Goal: Information Seeking & Learning: Learn about a topic

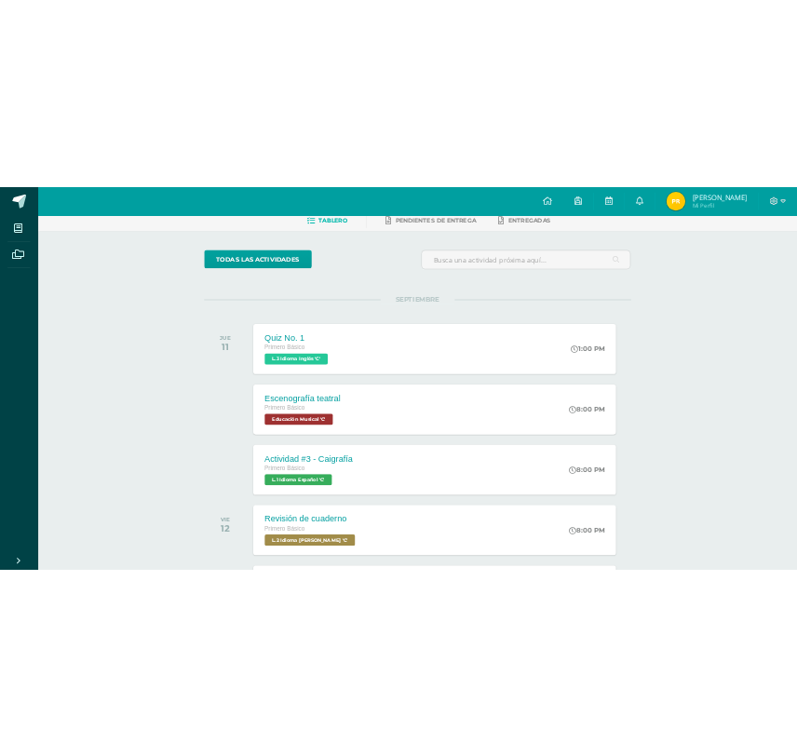
scroll to position [138, 0]
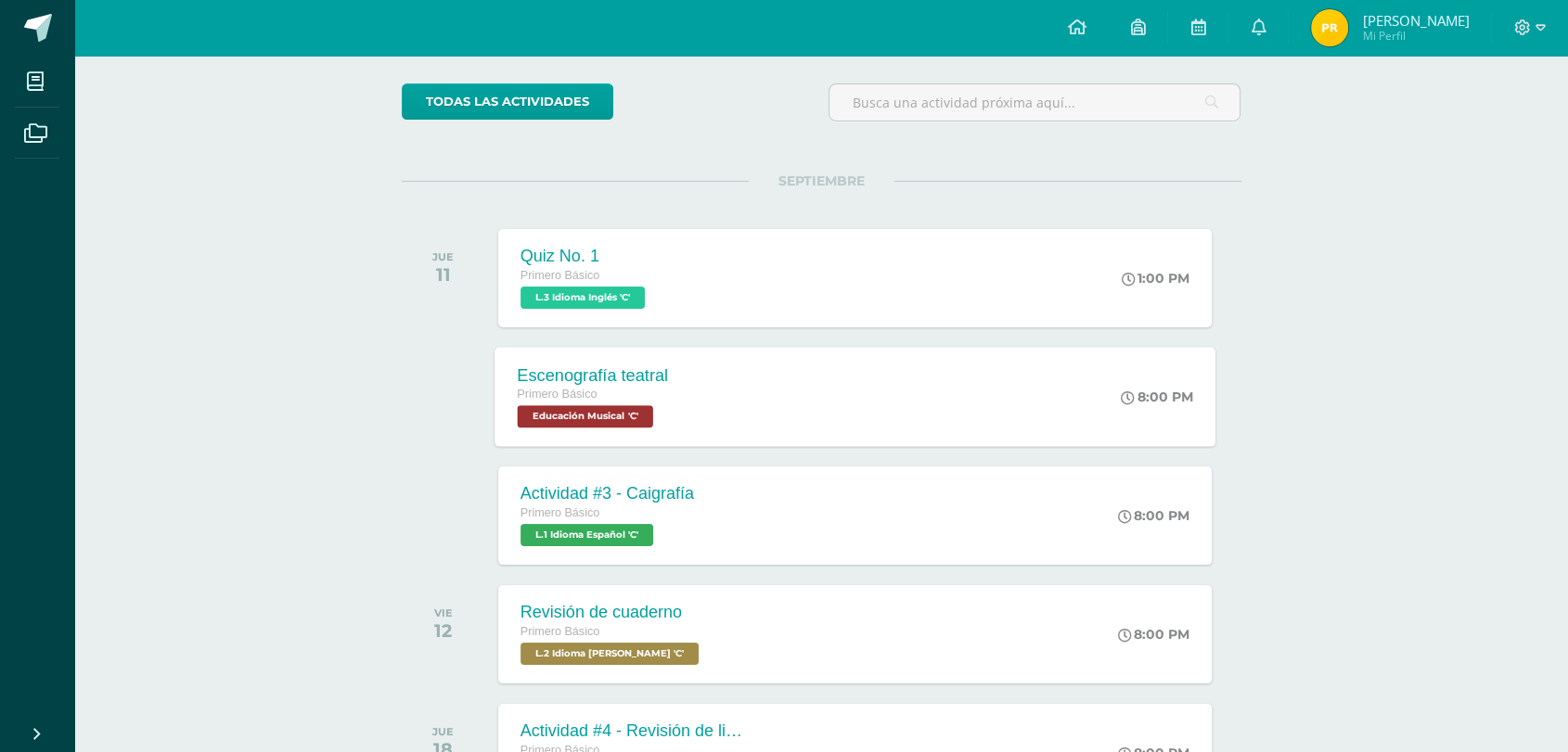
click at [646, 387] on div "Primero Básico" at bounding box center [593, 395] width 151 height 20
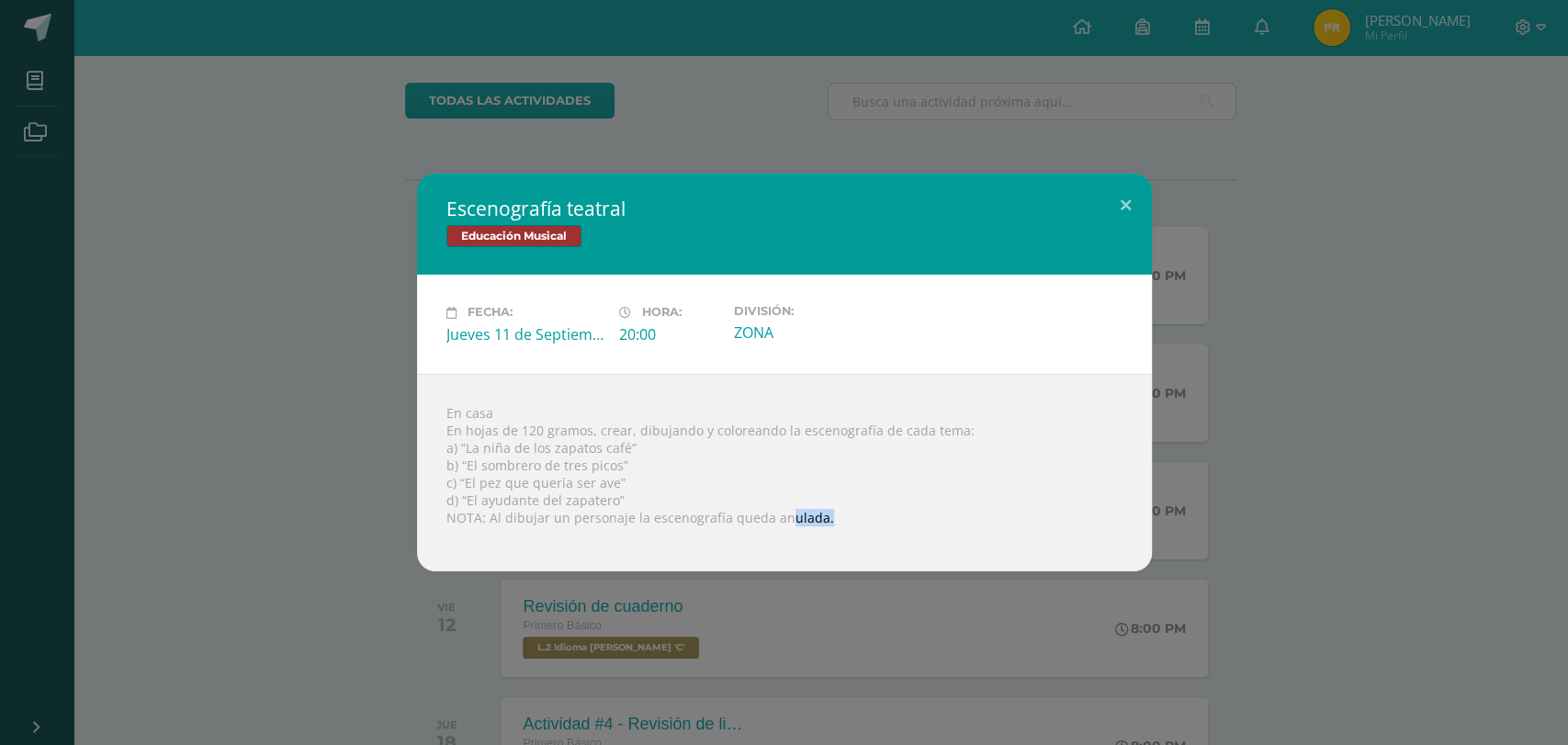
drag, startPoint x: 830, startPoint y: 516, endPoint x: 779, endPoint y: 524, distance: 51.6
click at [779, 524] on div "En casa En hojas de 120 gramos, crear, dibujando y coloreando la escenografía d…" at bounding box center [784, 473] width 735 height 197
click at [866, 487] on div "En casa En hojas de 120 gramos, crear, dibujando y coloreando la escenografía d…" at bounding box center [784, 473] width 735 height 197
click at [396, 187] on div "Escenografía teatral Educación Musical Fecha: [DATE] Hora: 20:00 División:" at bounding box center [783, 372] width 1553 height 397
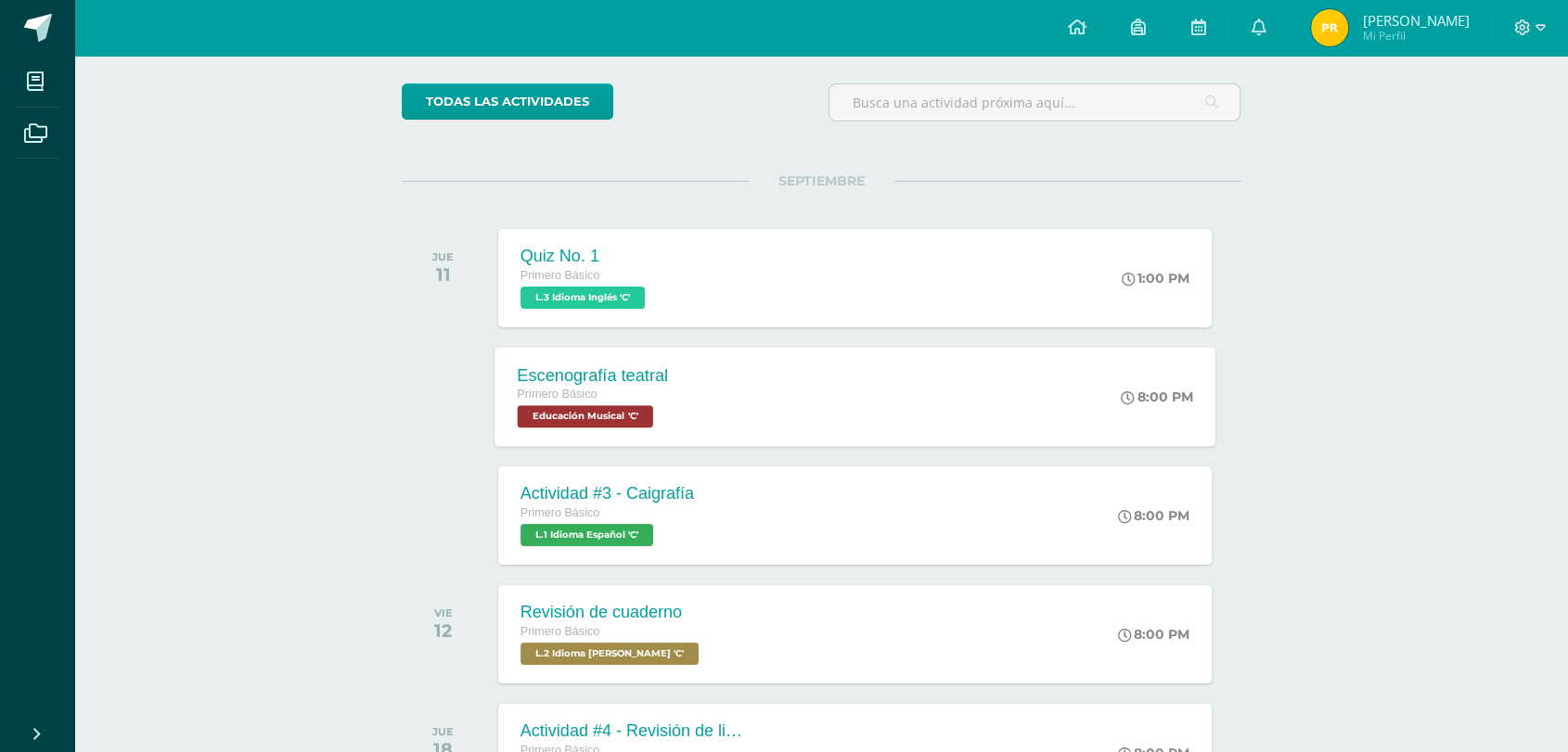
click at [672, 410] on div "Escenografía teatral Primero Básico Educación Musical 'C'" at bounding box center [592, 396] width 196 height 100
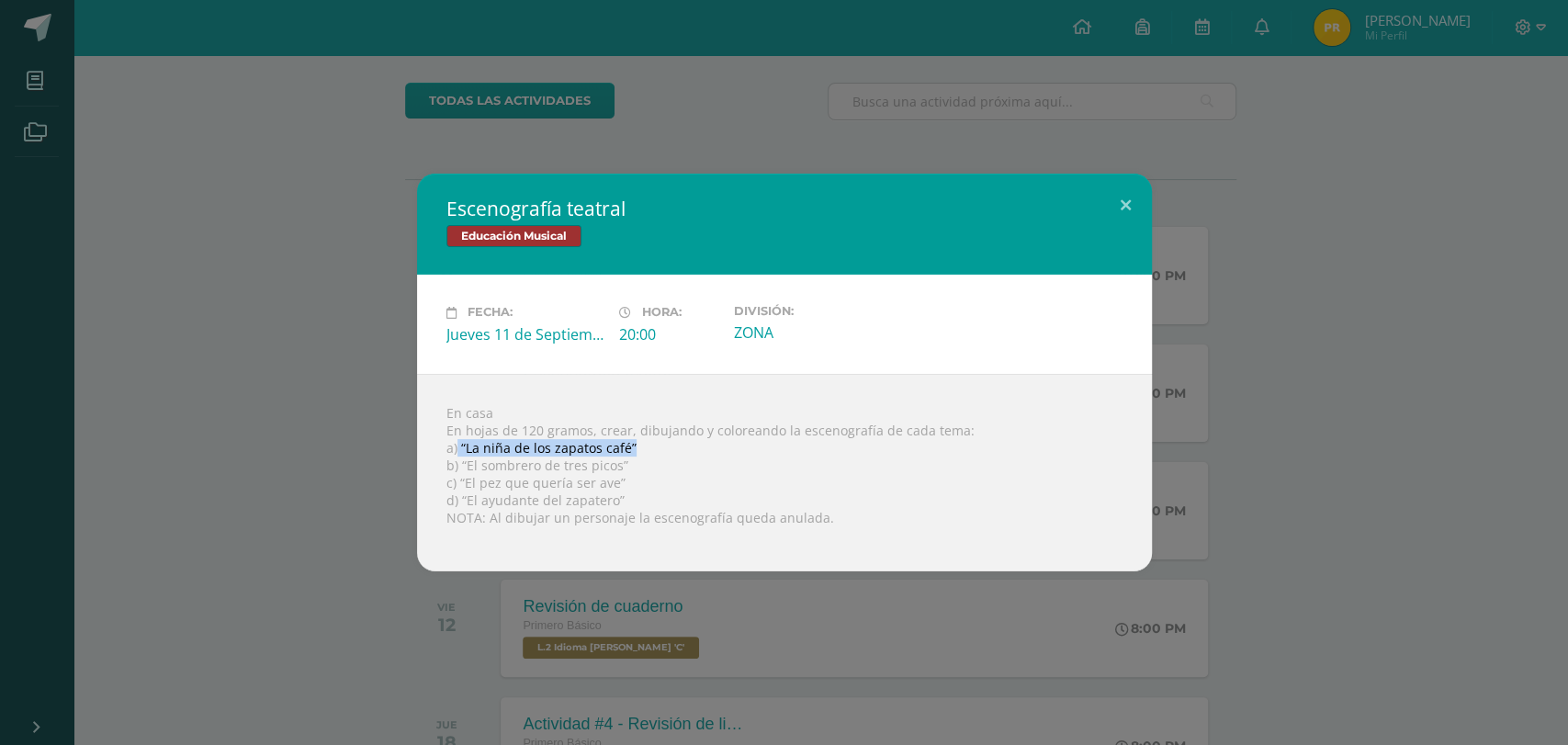
drag, startPoint x: 456, startPoint y: 455, endPoint x: 654, endPoint y: 438, distance: 198.7
click at [657, 438] on div "En casa En hojas de 120 gramos, crear, dibujando y coloreando la escenografía d…" at bounding box center [784, 473] width 735 height 197
copy div "“La niña de los zapatos café”"
click at [379, 179] on div "Escenografía teatral Educación Musical Fecha: [DATE] Hora: 20:00 División:" at bounding box center [783, 372] width 1553 height 397
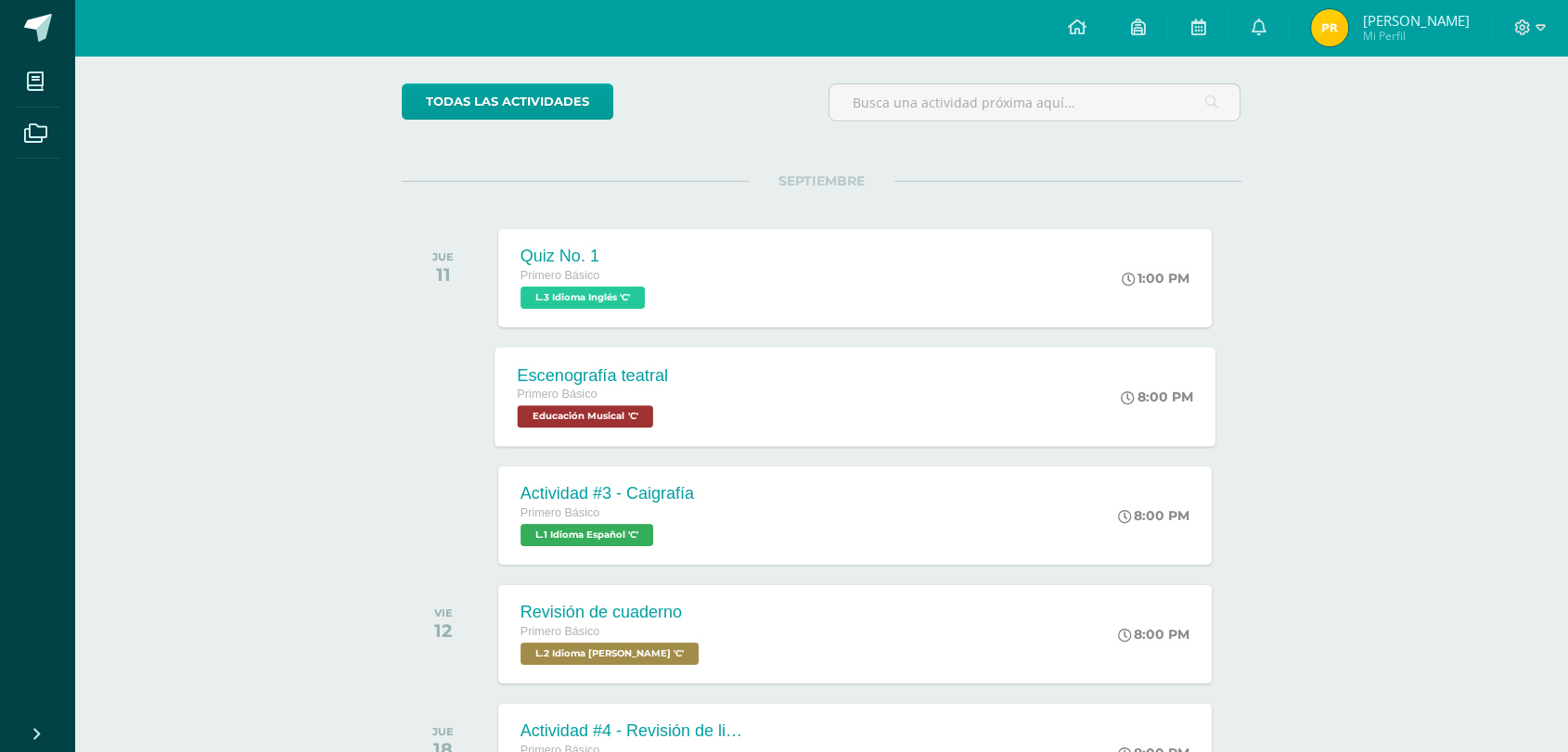
click at [551, 409] on span "Educación Musical 'C'" at bounding box center [585, 416] width 135 height 22
